Goal: Information Seeking & Learning: Learn about a topic

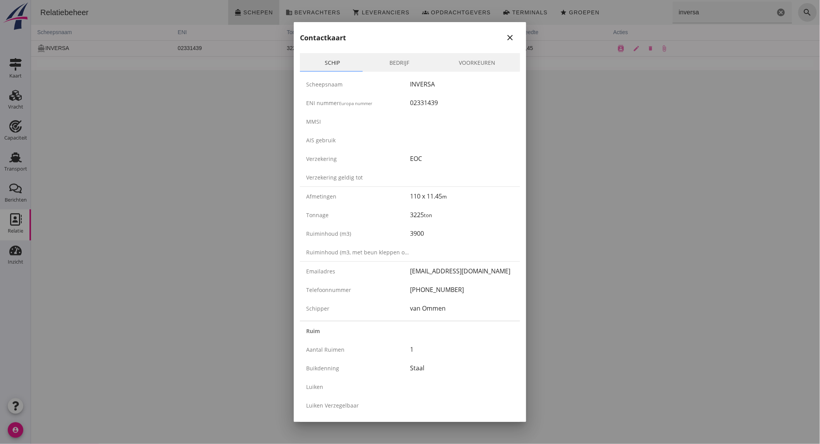
scroll to position [1156, 0]
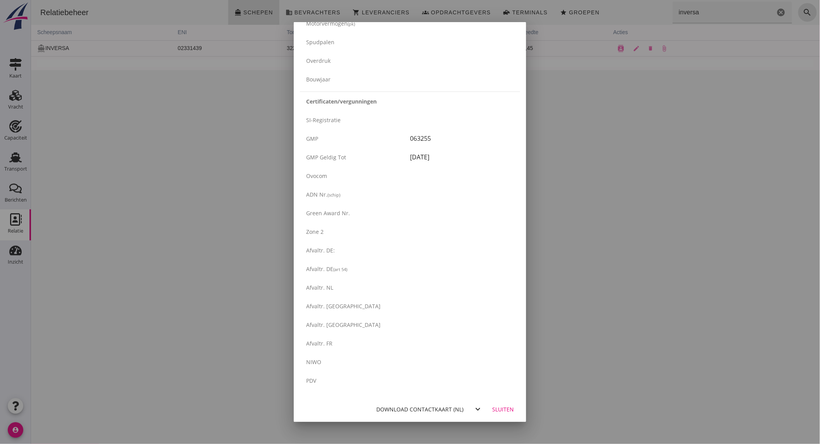
click at [99, 143] on div at bounding box center [410, 222] width 820 height 444
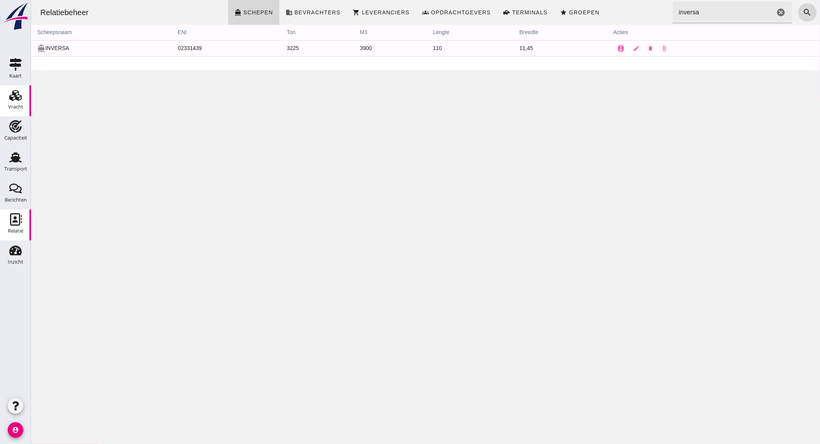
click at [9, 99] on icon "Vracht" at bounding box center [15, 95] width 12 height 12
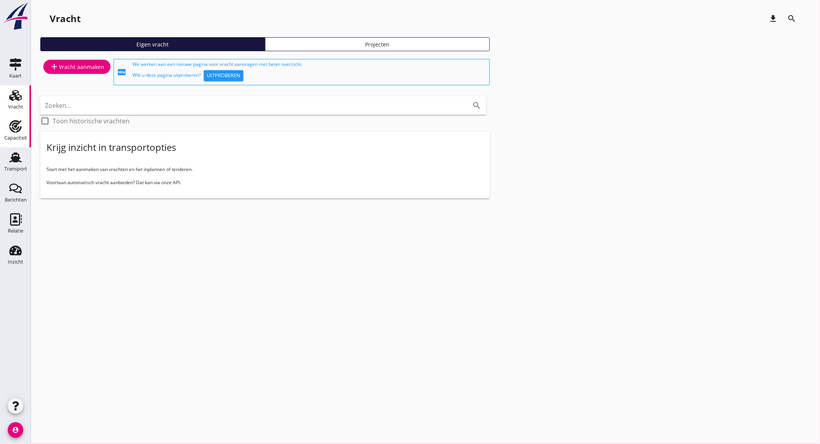
click at [21, 133] on div "Capaciteit" at bounding box center [15, 138] width 23 height 11
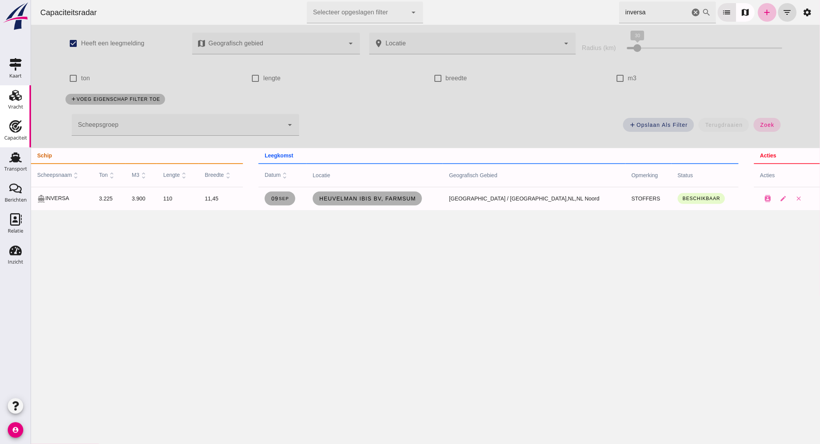
click at [14, 105] on div "Vracht" at bounding box center [15, 106] width 15 height 5
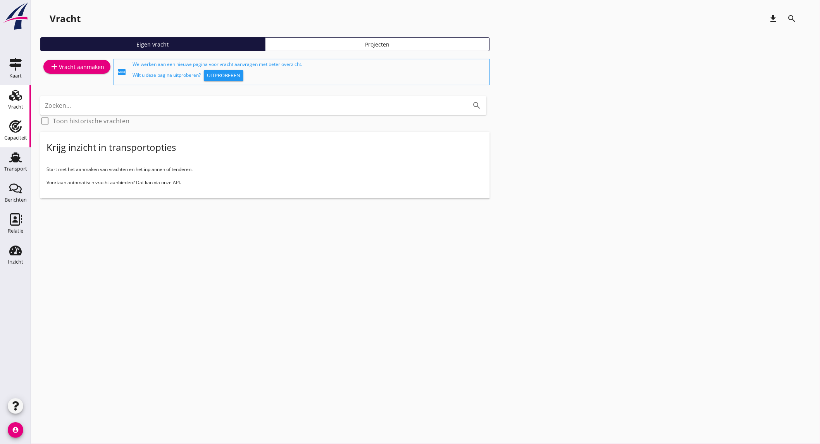
click at [16, 137] on div "Capaciteit" at bounding box center [15, 137] width 23 height 5
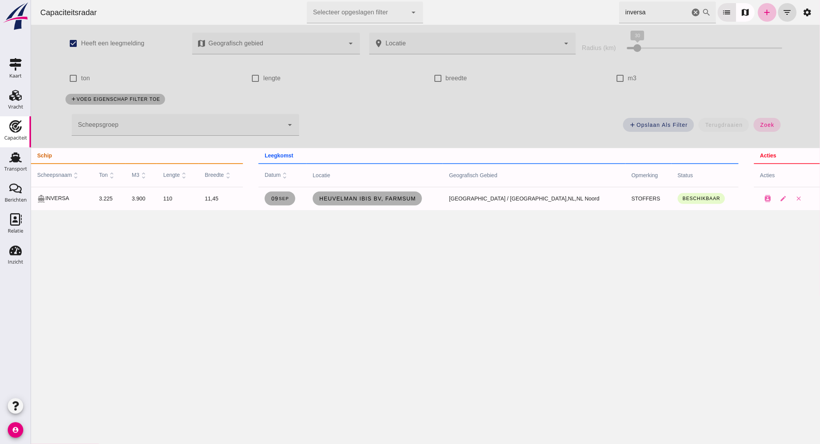
click icon "cancel"
click input "m3"
checkbox input "true"
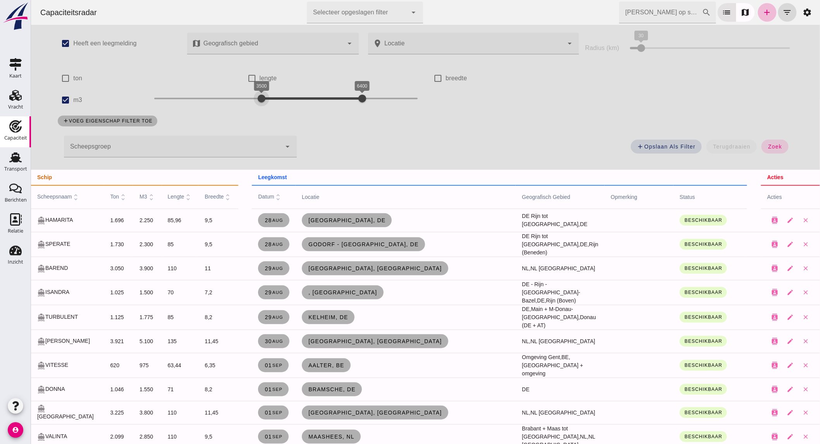
drag, startPoint x: 168, startPoint y: 97, endPoint x: 257, endPoint y: 94, distance: 89.2
click div "3500 6400 3500 6400"
click span "zoek"
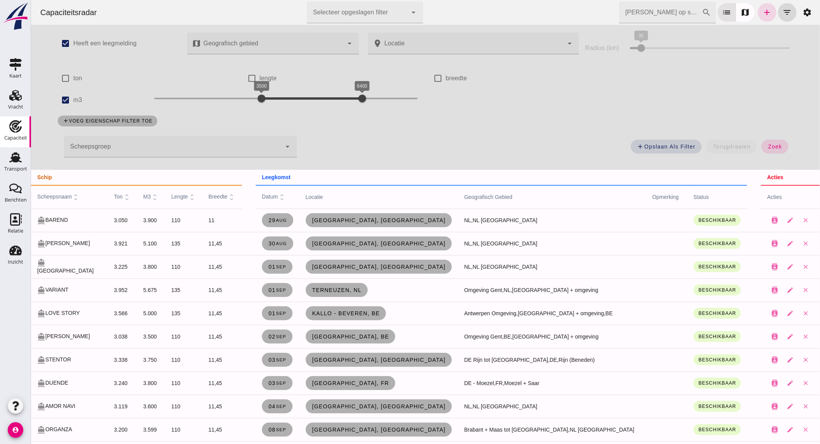
scroll to position [183, 0]
